Goal: Information Seeking & Learning: Learn about a topic

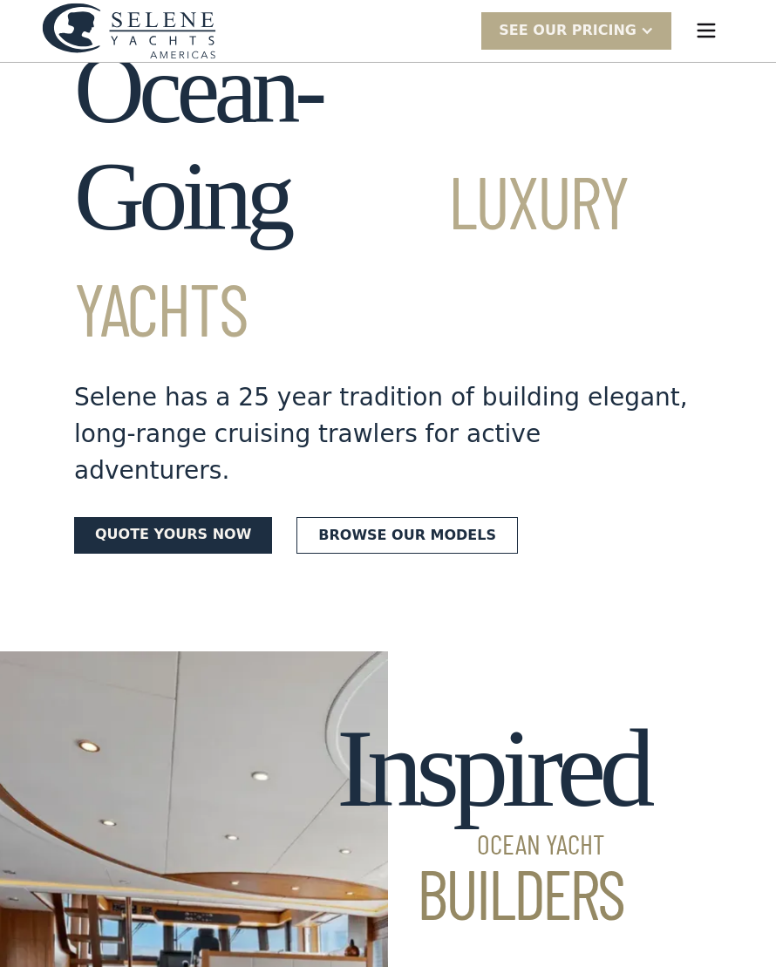
click at [421, 517] on link "Browse our models" at bounding box center [406, 535] width 221 height 37
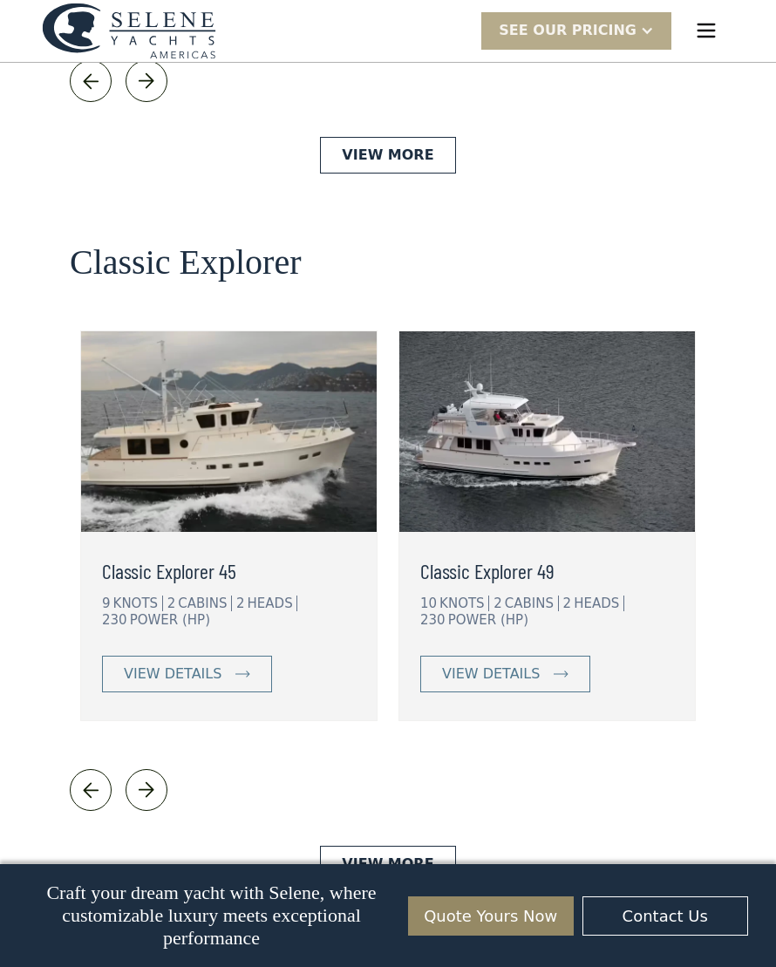
scroll to position [3657, 0]
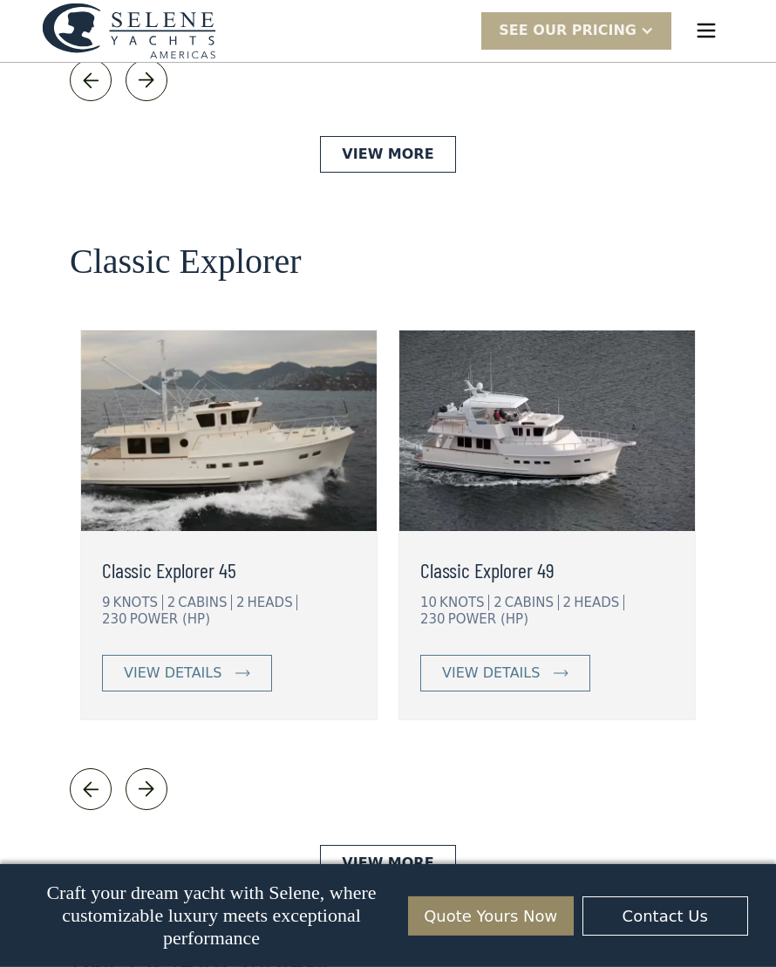
click at [196, 662] on div "view details" at bounding box center [173, 672] width 98 height 21
click at [401, 845] on link "View More" at bounding box center [387, 863] width 135 height 37
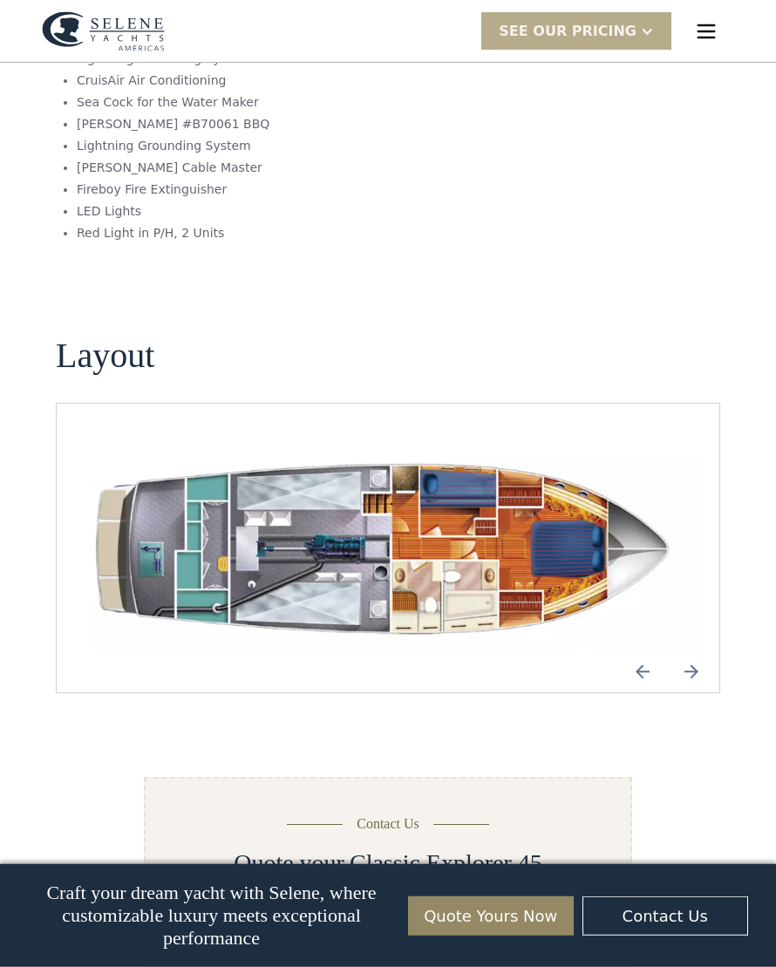
scroll to position [2318, 0]
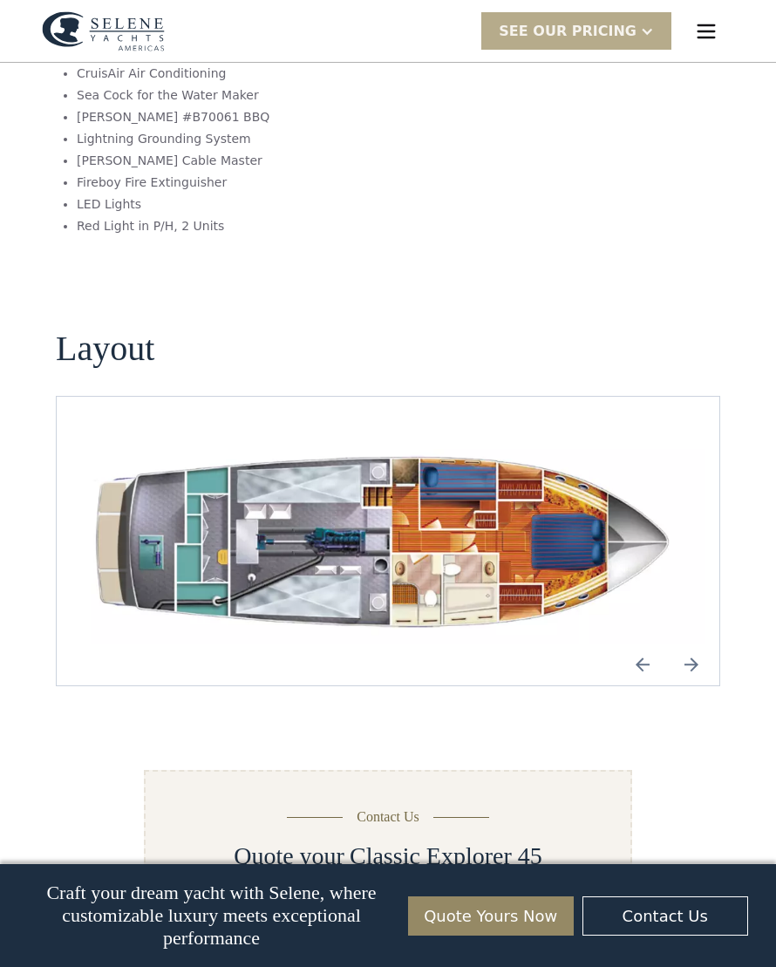
click at [695, 643] on img "Next slide" at bounding box center [691, 664] width 42 height 42
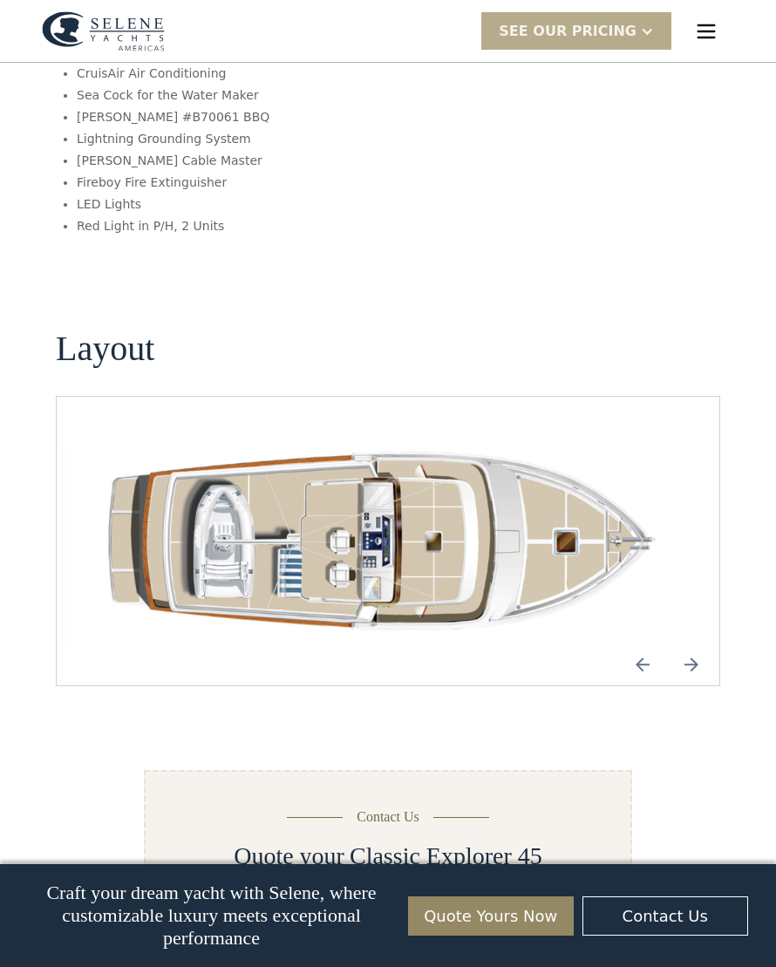
click at [695, 643] on img "Next slide" at bounding box center [691, 664] width 42 height 42
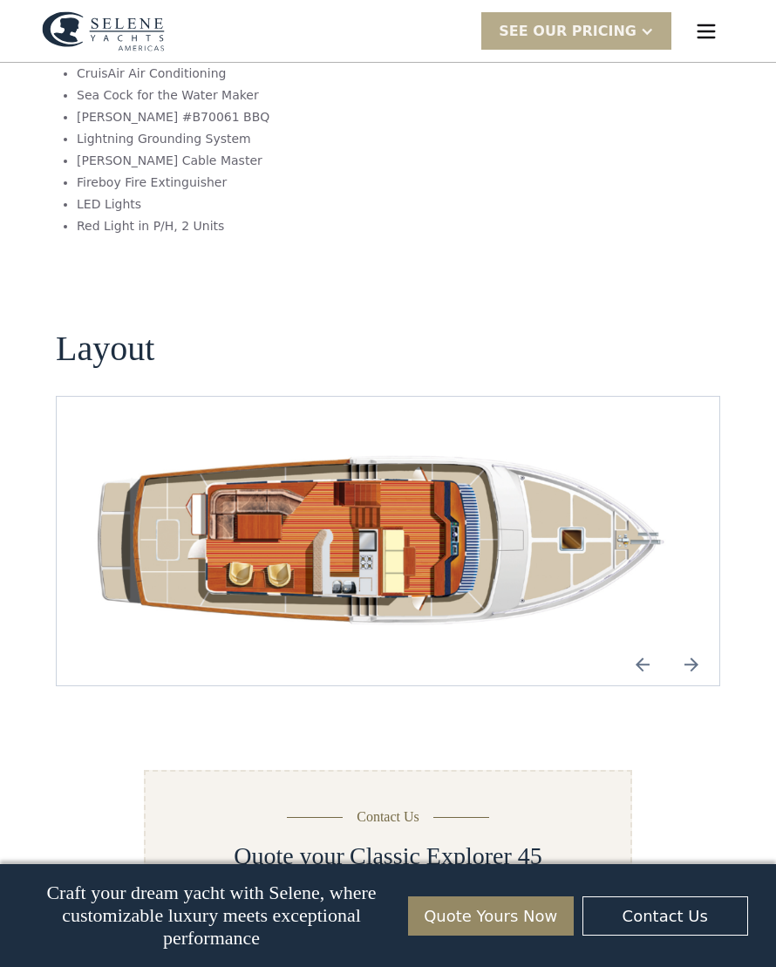
click at [693, 643] on img "Next slide" at bounding box center [691, 664] width 42 height 42
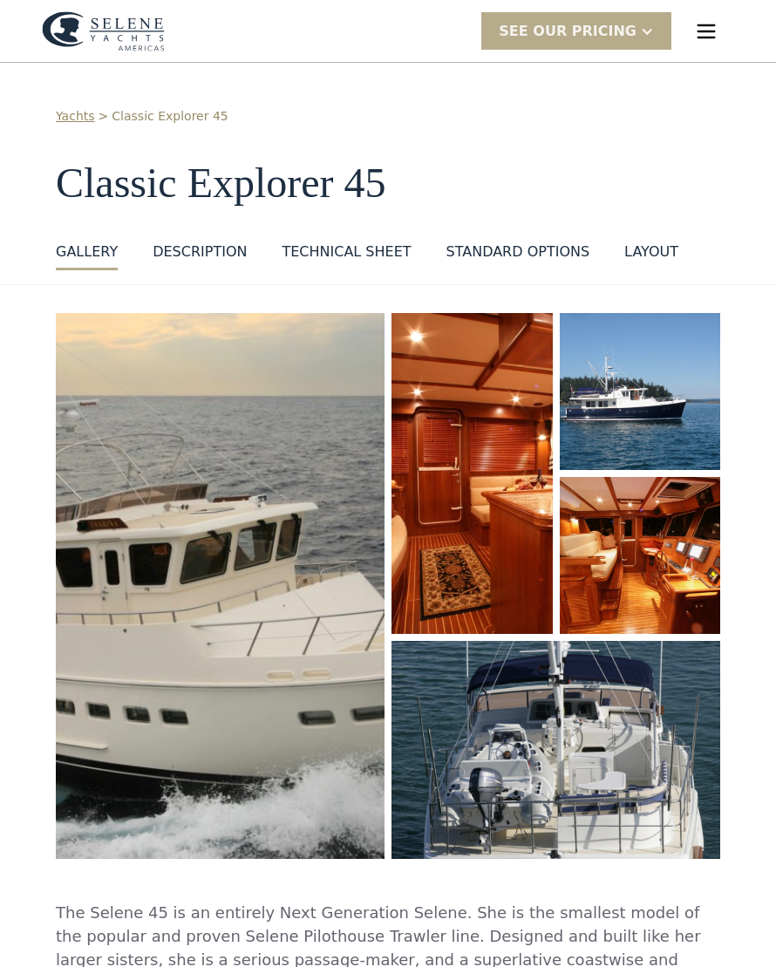
scroll to position [0, 0]
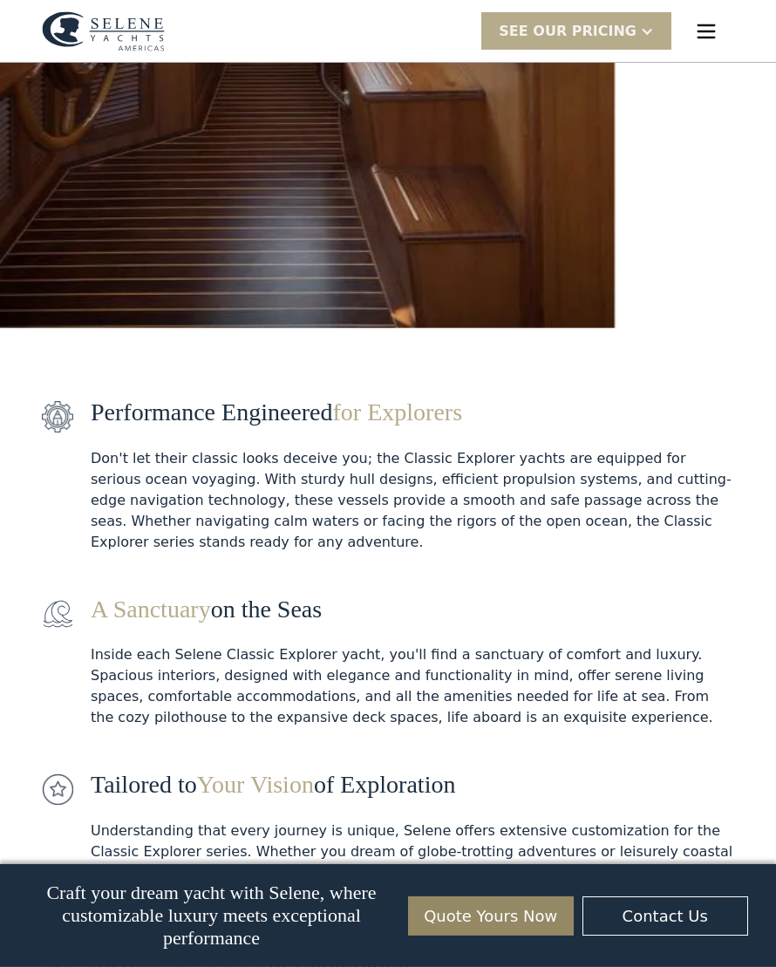
scroll to position [4196, 0]
